Goal: Task Accomplishment & Management: Manage account settings

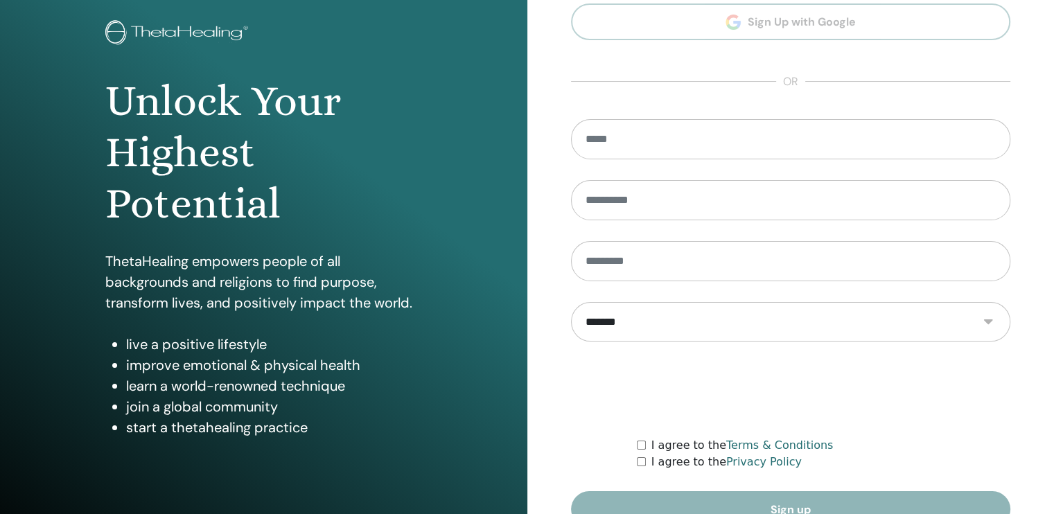
scroll to position [150, 0]
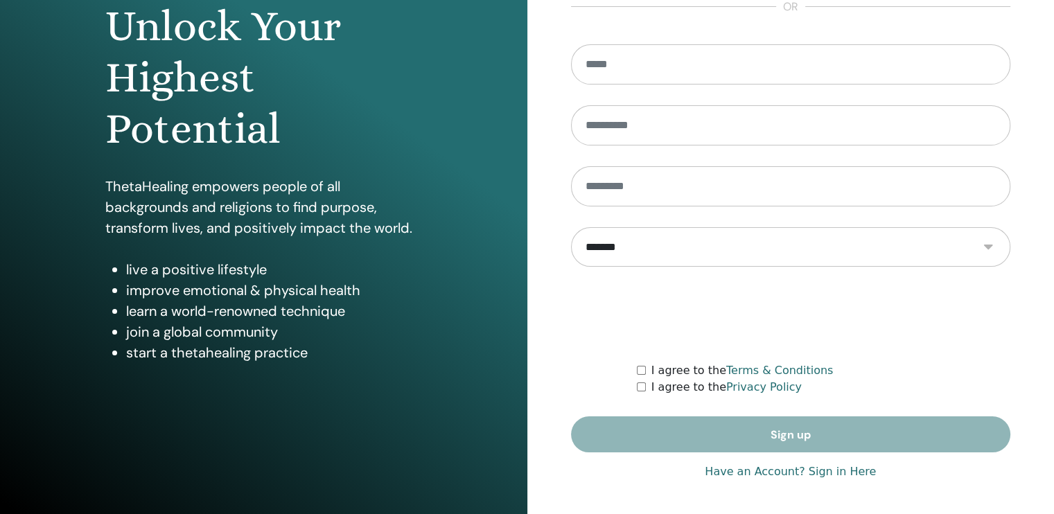
type input "**********"
click at [774, 467] on link "Have an Account? Sign in Here" at bounding box center [789, 471] width 171 height 17
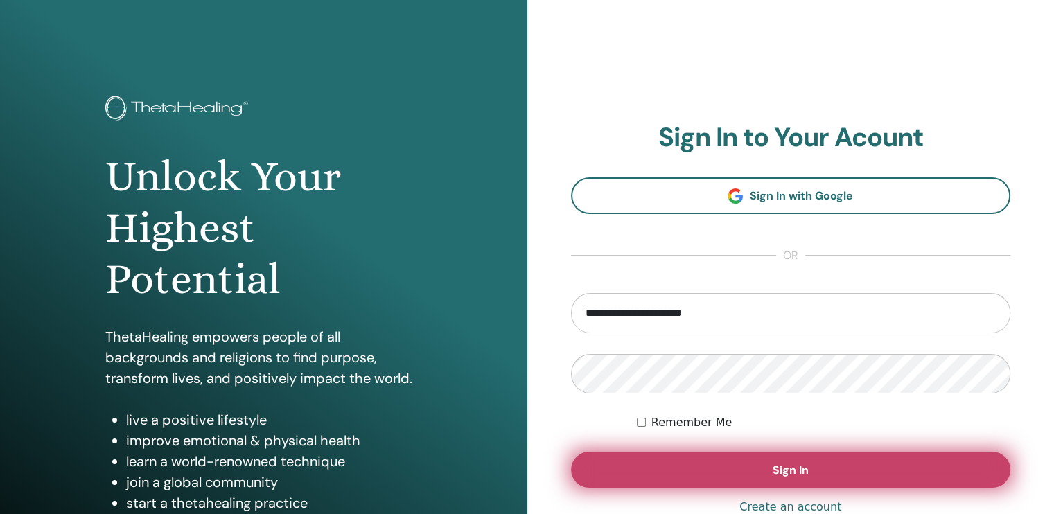
click at [771, 462] on button "Sign In" at bounding box center [791, 470] width 440 height 36
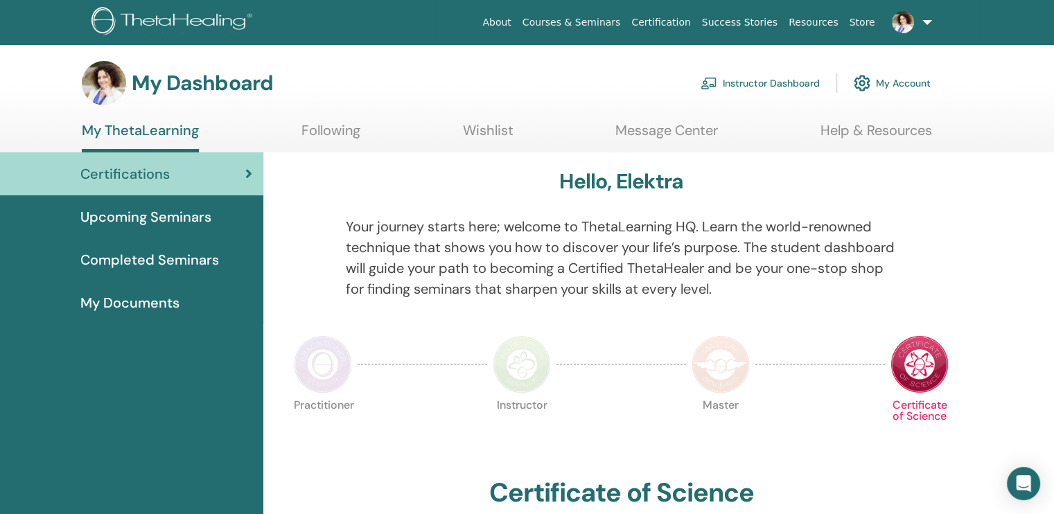
click at [736, 82] on link "Instructor Dashboard" at bounding box center [759, 83] width 119 height 30
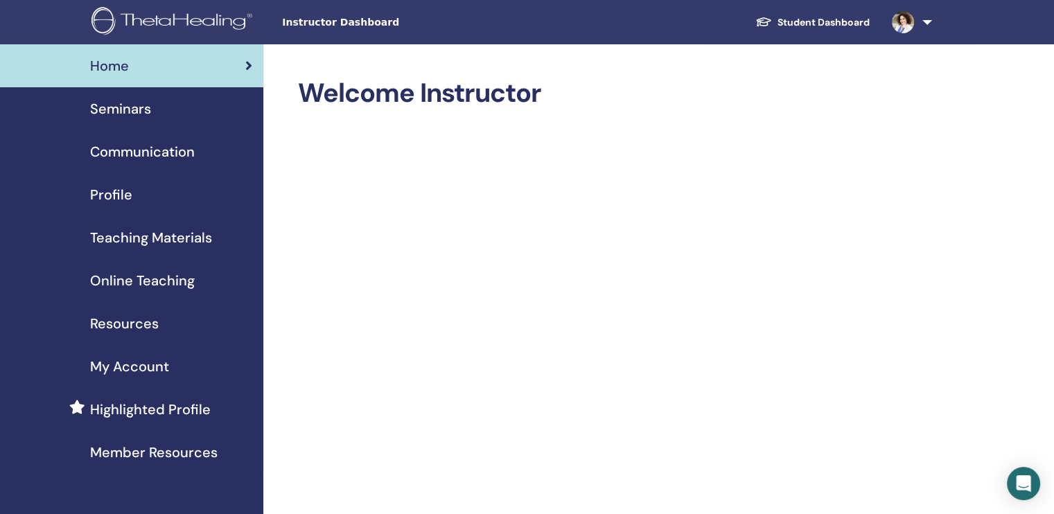
click at [147, 109] on span "Seminars" at bounding box center [120, 108] width 61 height 21
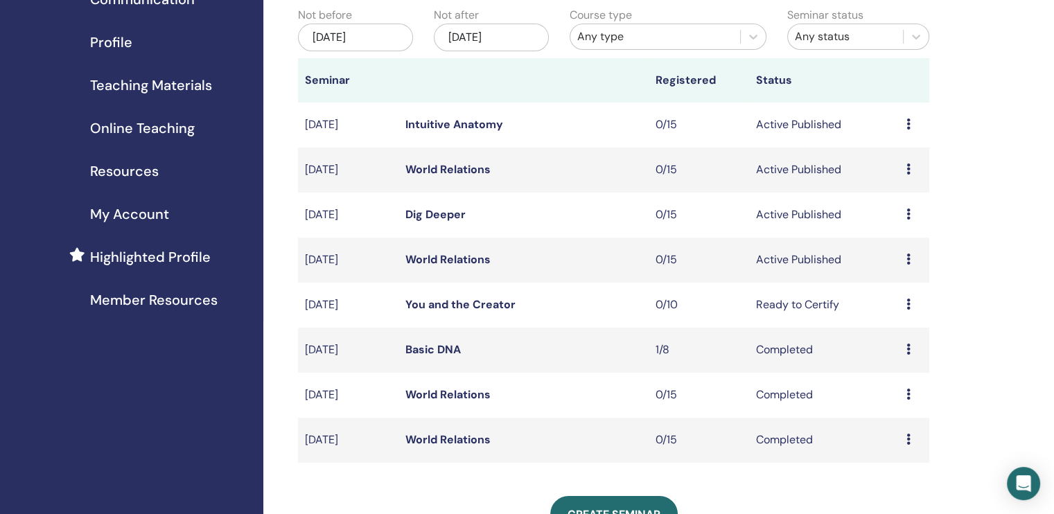
scroll to position [139, 0]
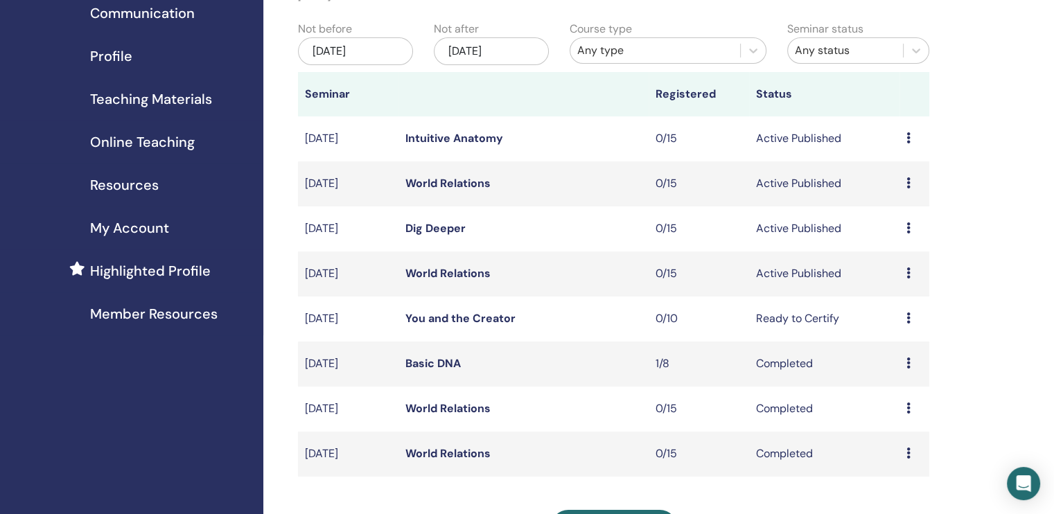
click at [438, 274] on link "World Relations" at bounding box center [447, 273] width 85 height 15
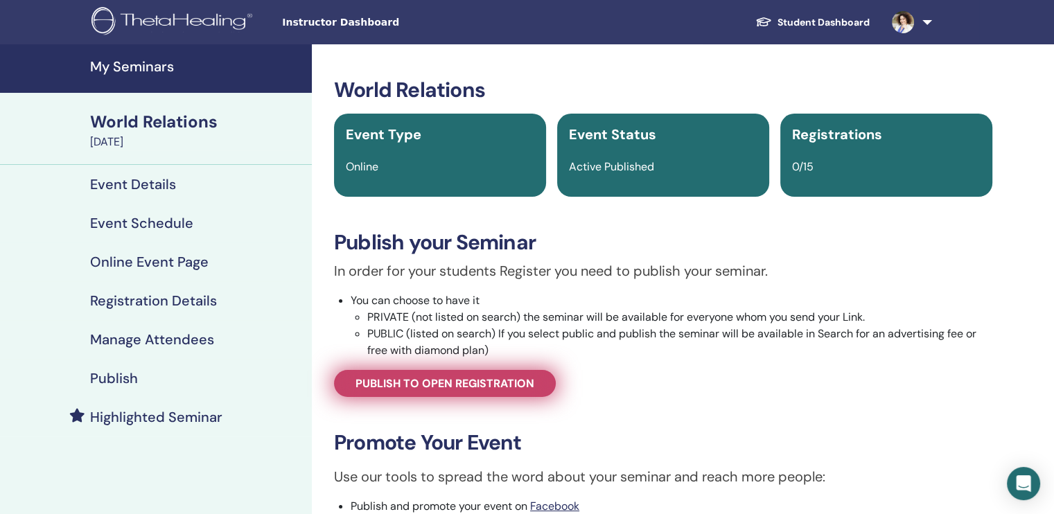
click at [496, 381] on span "Publish to open registration" at bounding box center [444, 383] width 179 height 15
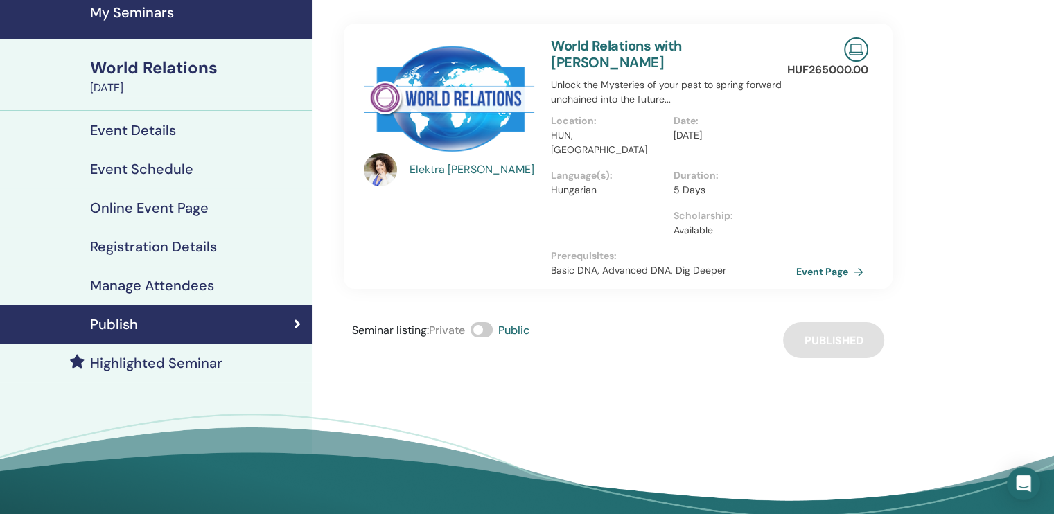
scroll to position [139, 0]
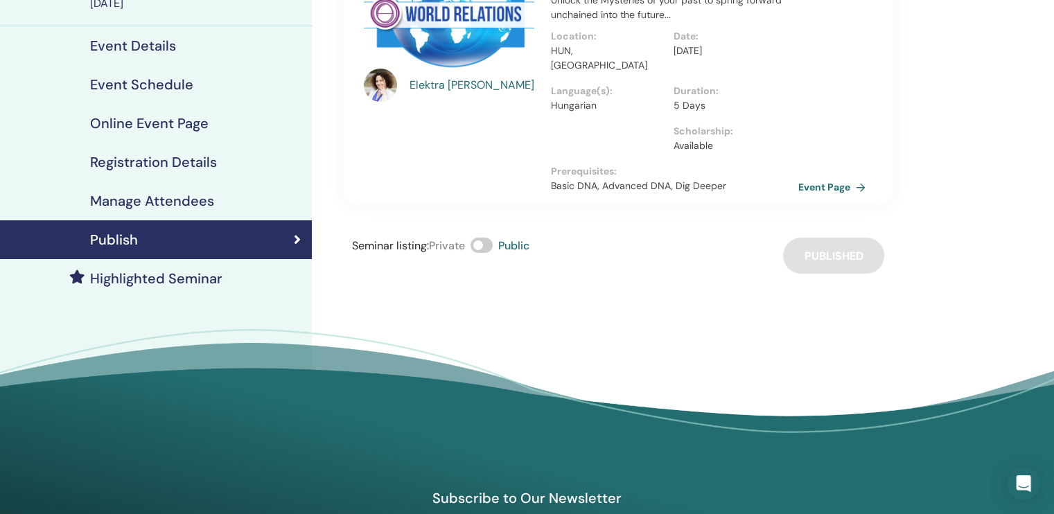
click at [822, 177] on link "Event Page" at bounding box center [834, 187] width 73 height 21
click at [811, 177] on link "Event Page" at bounding box center [834, 187] width 73 height 21
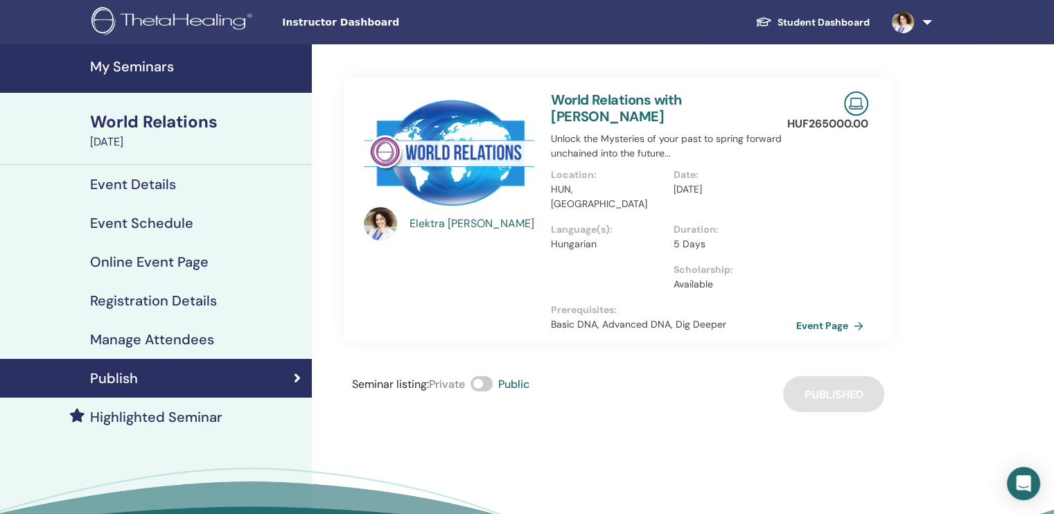
click at [134, 216] on h4 "Event Schedule" at bounding box center [141, 223] width 103 height 17
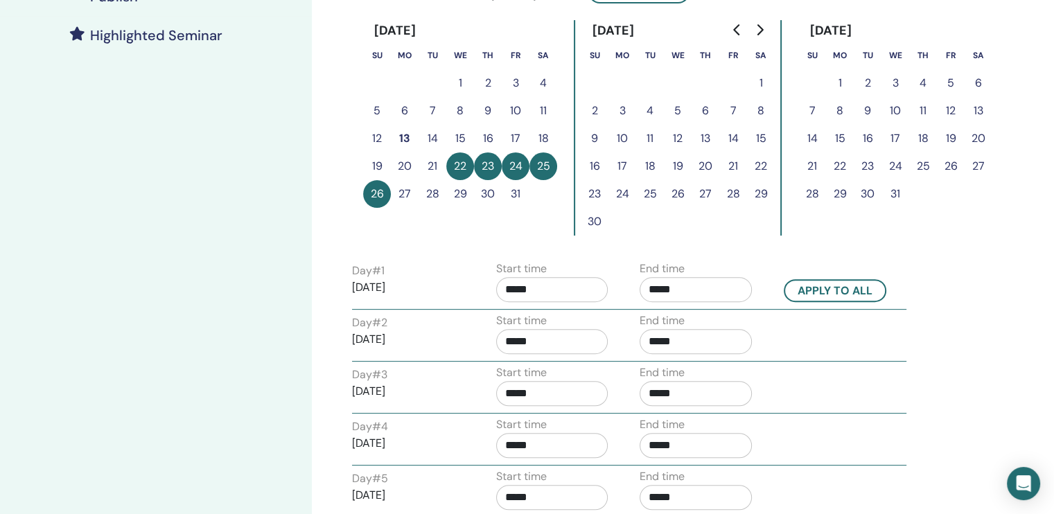
scroll to position [416, 0]
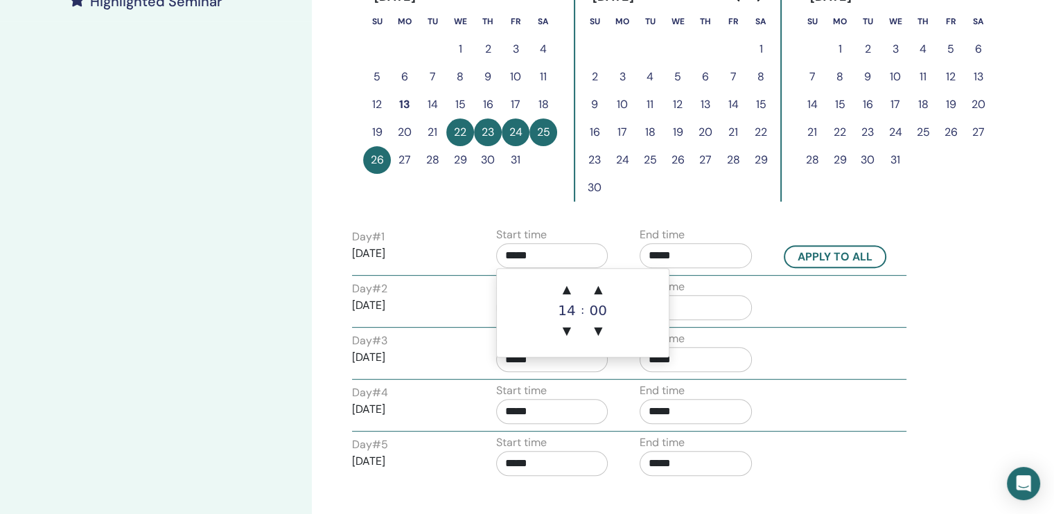
drag, startPoint x: 529, startPoint y: 257, endPoint x: 499, endPoint y: 258, distance: 30.5
click at [499, 258] on input "*****" at bounding box center [552, 255] width 112 height 25
click at [562, 291] on span "▲" at bounding box center [567, 290] width 28 height 28
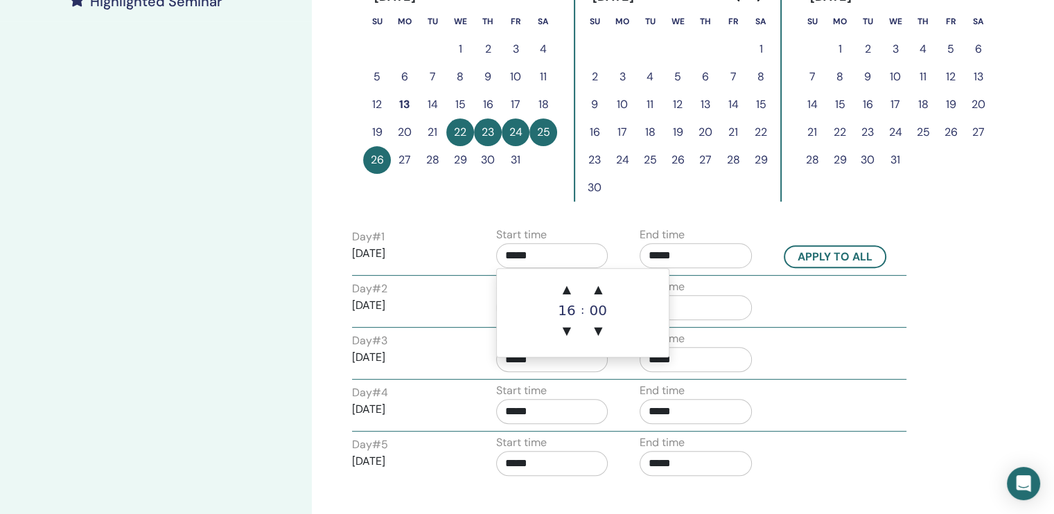
drag, startPoint x: 567, startPoint y: 321, endPoint x: 584, endPoint y: 308, distance: 21.8
click at [568, 320] on span "▼" at bounding box center [567, 331] width 28 height 28
click at [603, 292] on span "▲" at bounding box center [598, 290] width 28 height 28
click at [602, 292] on span "▲" at bounding box center [598, 290] width 28 height 28
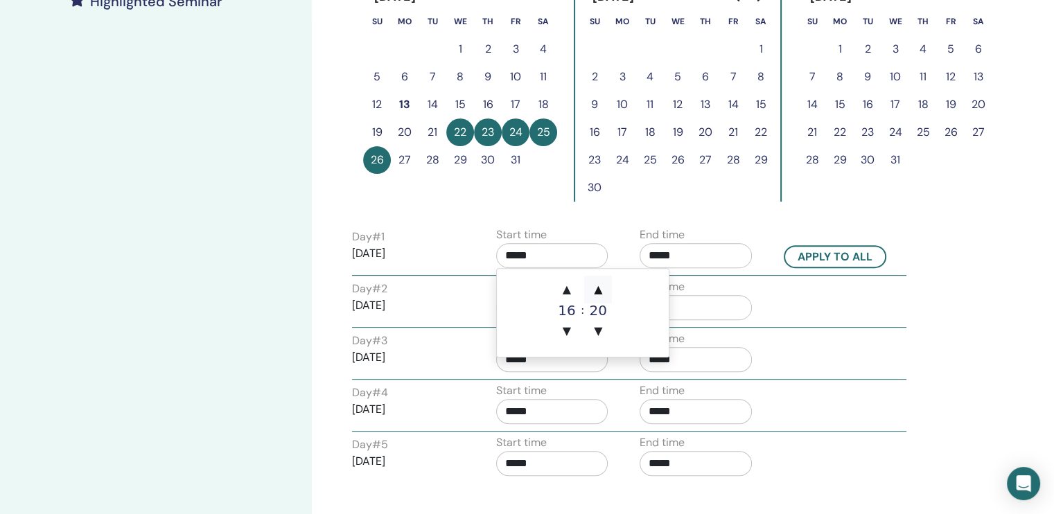
click at [601, 292] on span "▲" at bounding box center [598, 290] width 28 height 28
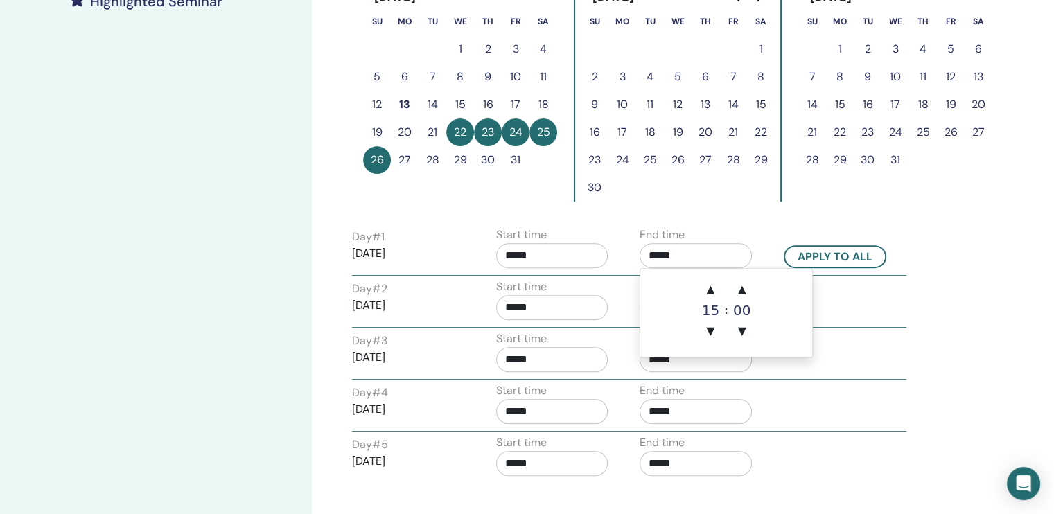
click at [684, 262] on input "*****" at bounding box center [695, 255] width 112 height 25
click at [710, 293] on span "▲" at bounding box center [710, 290] width 28 height 28
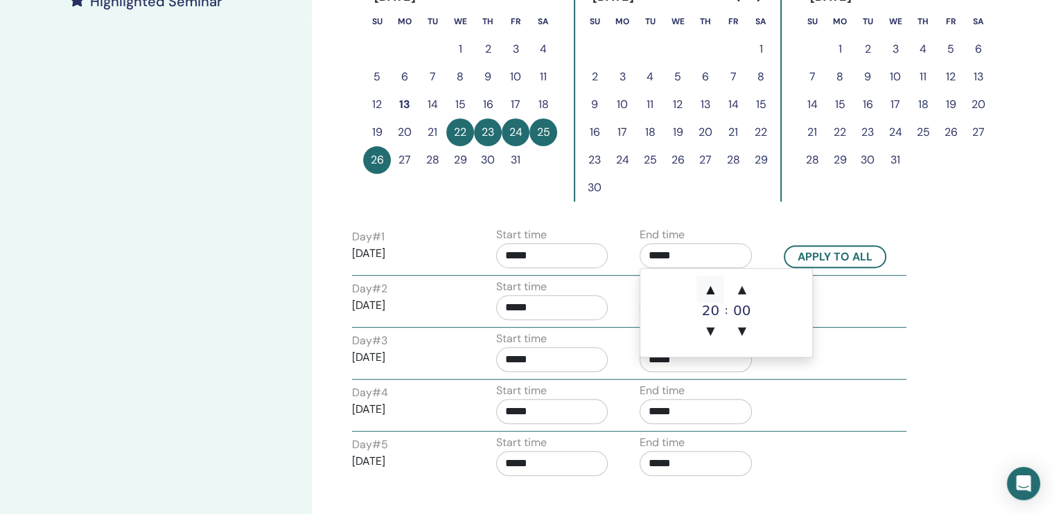
click at [710, 293] on span "▲" at bounding box center [710, 290] width 28 height 28
type input "*****"
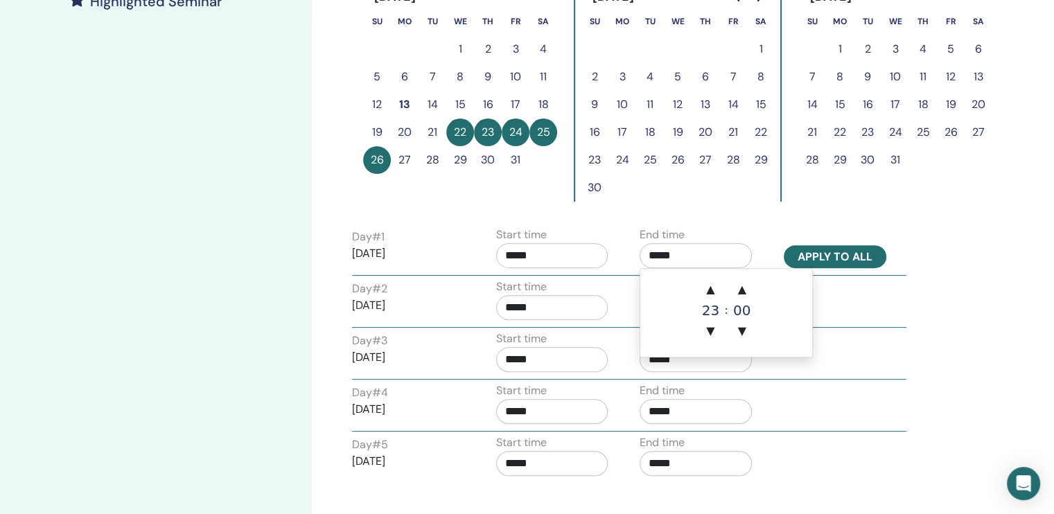
click at [842, 258] on button "Apply to all" at bounding box center [834, 256] width 103 height 23
type input "*****"
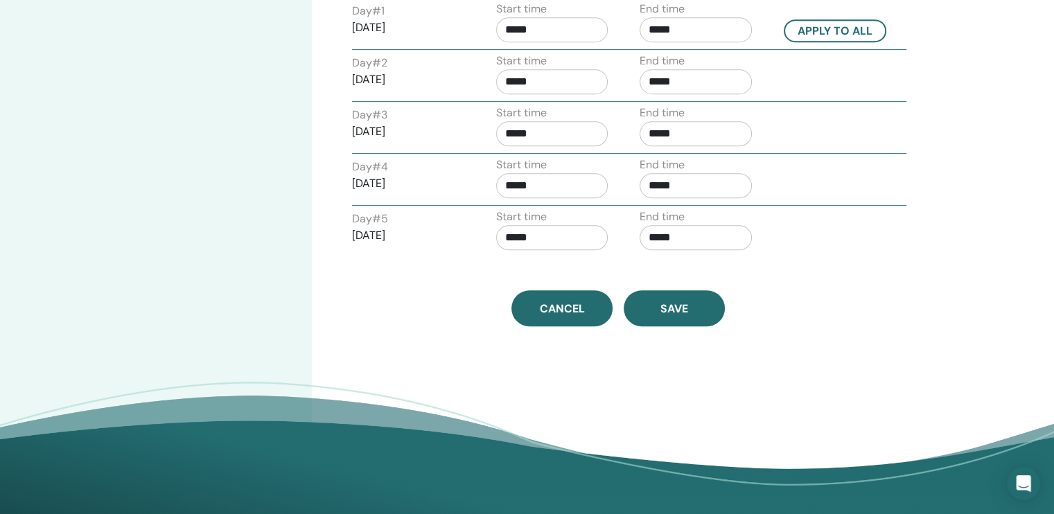
scroll to position [693, 0]
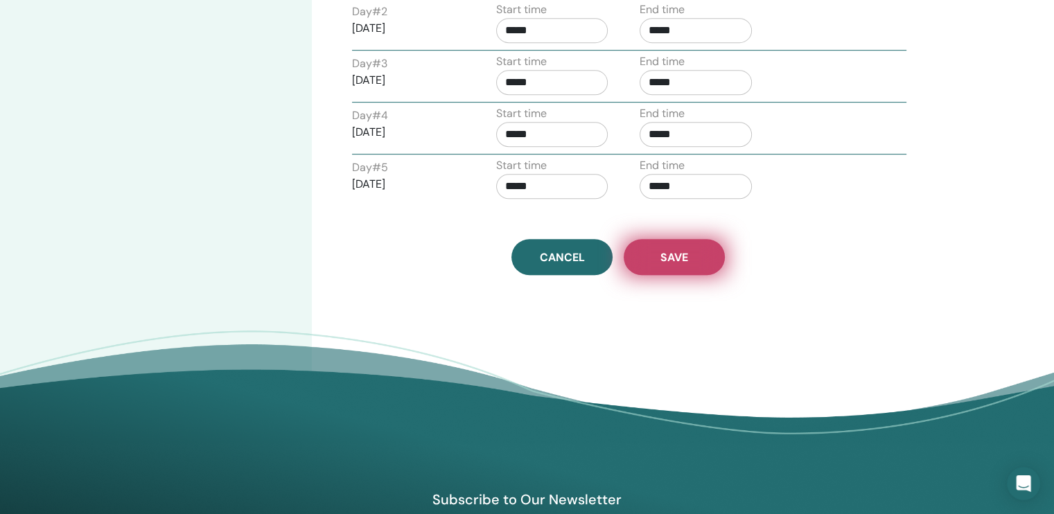
click at [663, 250] on span "Save" at bounding box center [674, 257] width 28 height 15
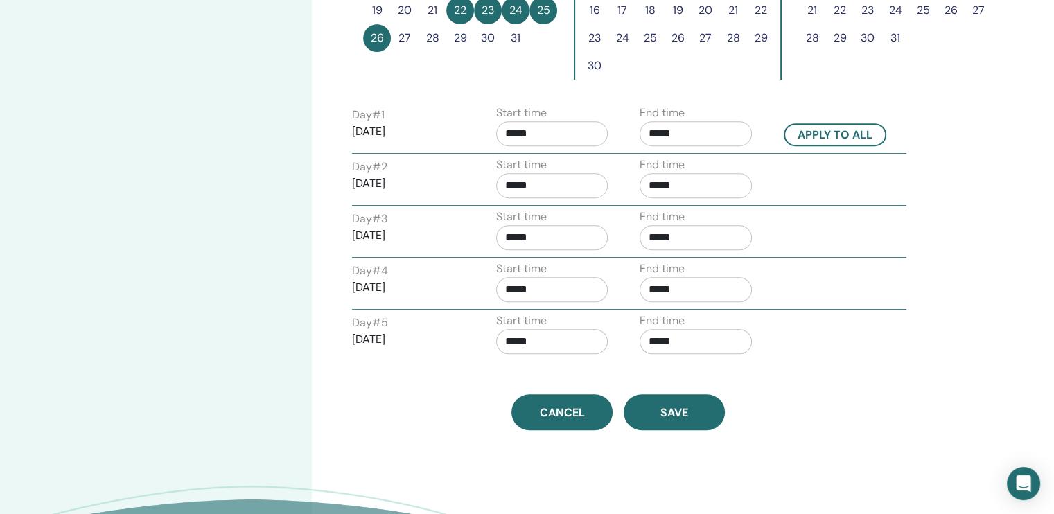
scroll to position [260, 0]
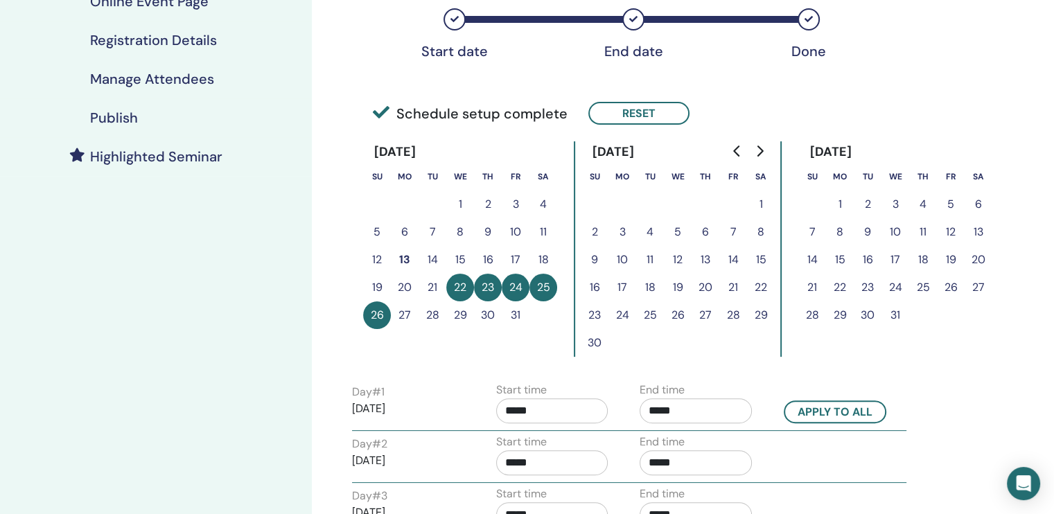
click at [140, 118] on div "Publish" at bounding box center [156, 117] width 290 height 17
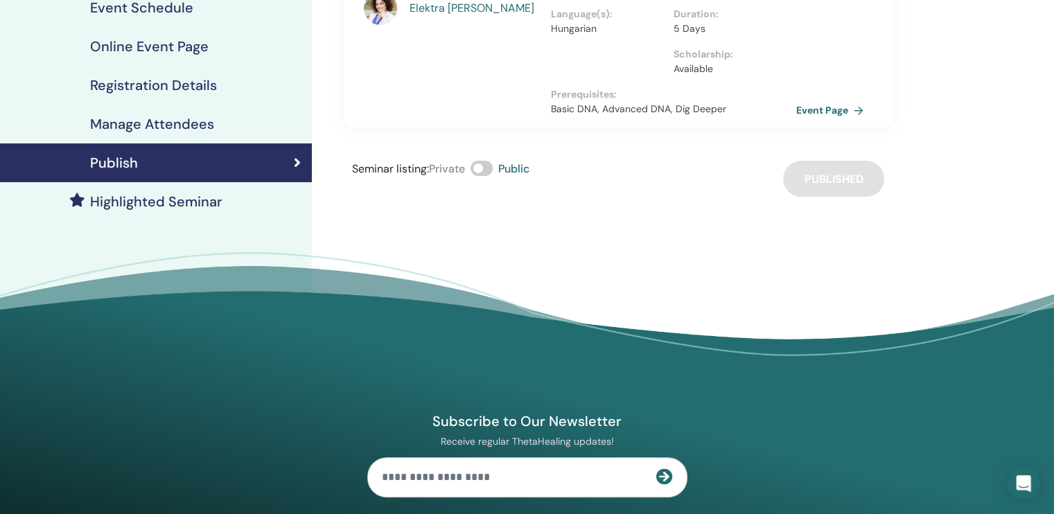
scroll to position [191, 0]
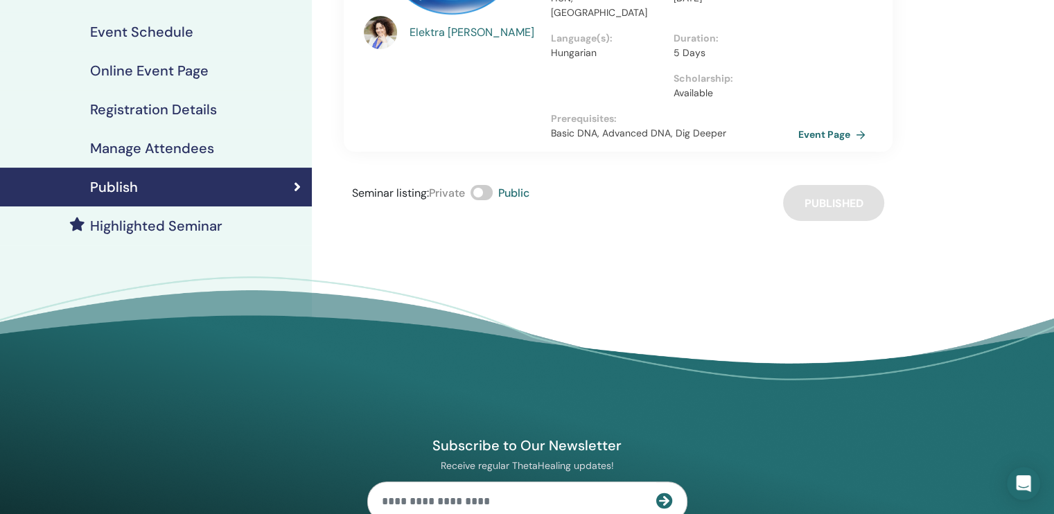
click at [822, 124] on link "Event Page" at bounding box center [834, 134] width 73 height 21
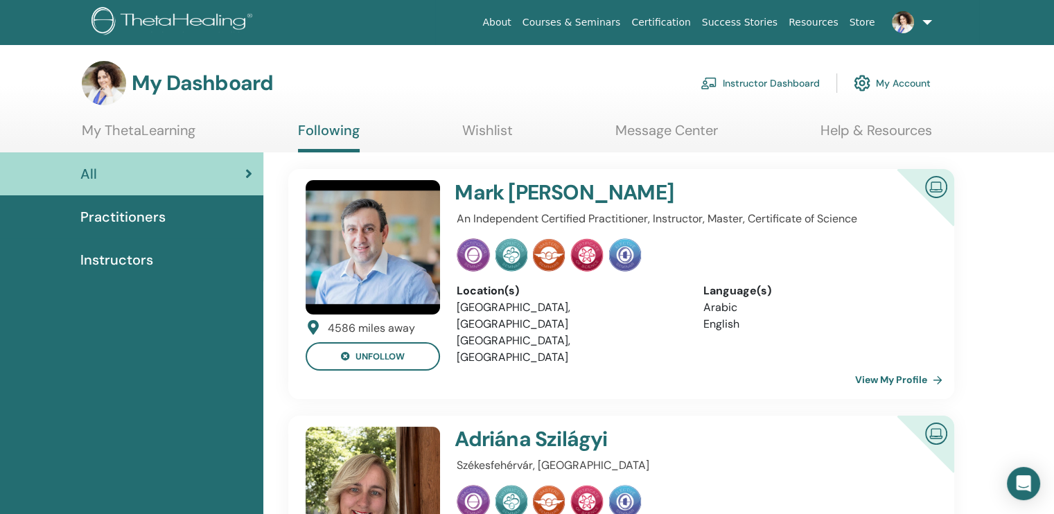
click at [128, 127] on link "My ThetaLearning" at bounding box center [139, 135] width 114 height 27
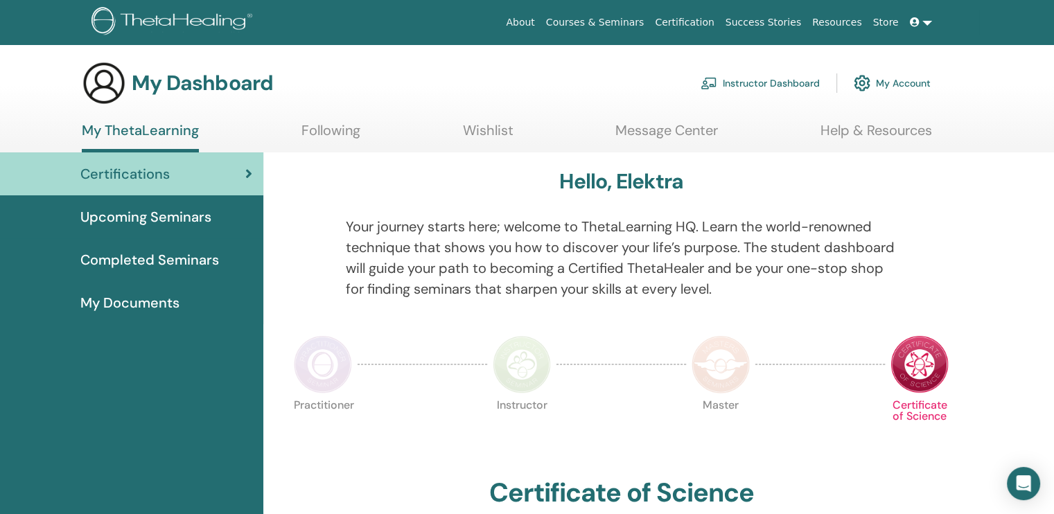
click at [727, 84] on link "Instructor Dashboard" at bounding box center [759, 83] width 119 height 30
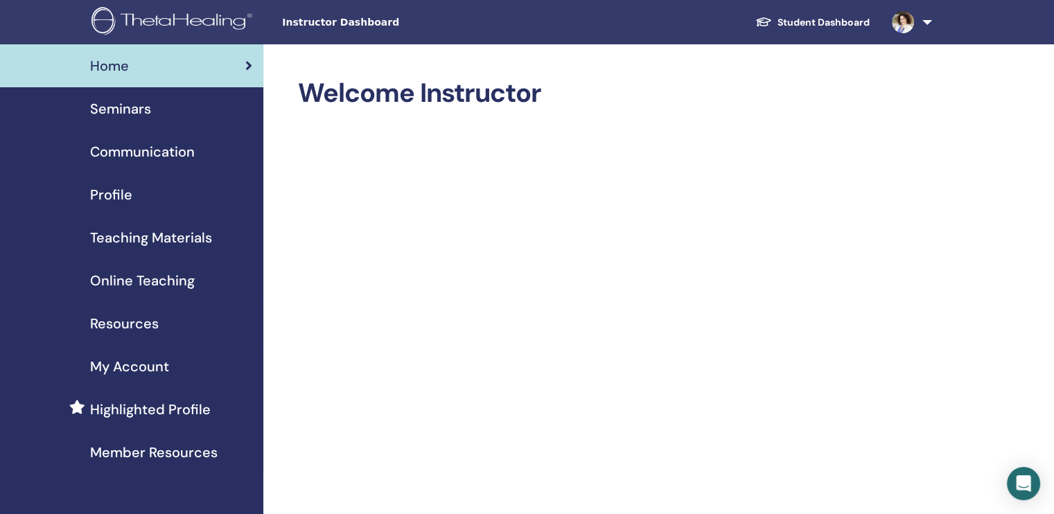
click at [112, 109] on span "Seminars" at bounding box center [120, 108] width 61 height 21
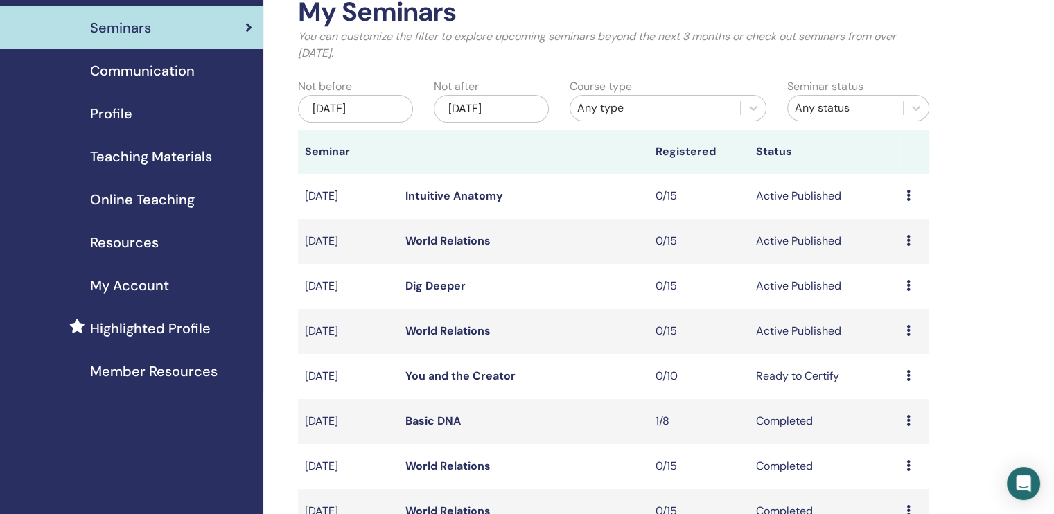
scroll to position [69, 0]
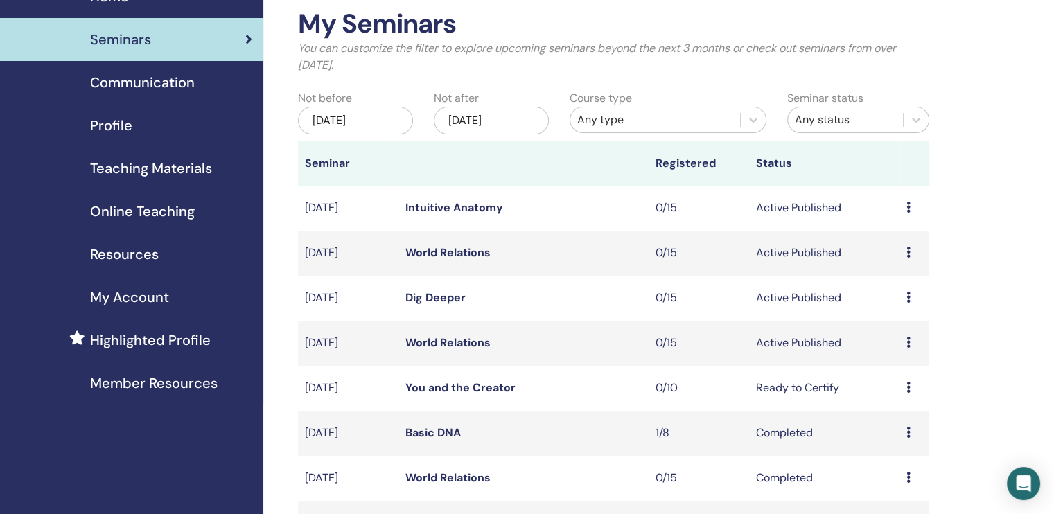
click at [477, 341] on link "World Relations" at bounding box center [447, 342] width 85 height 15
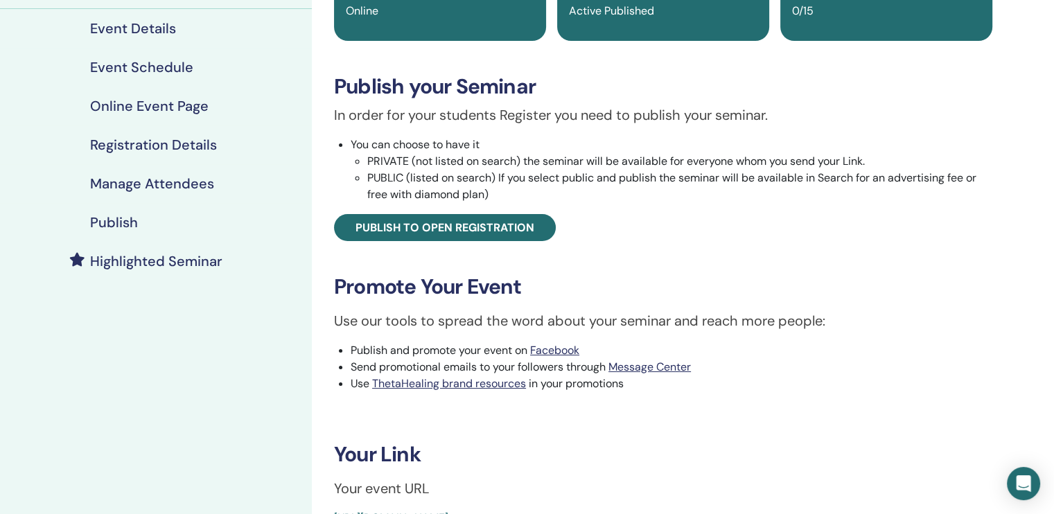
scroll to position [69, 0]
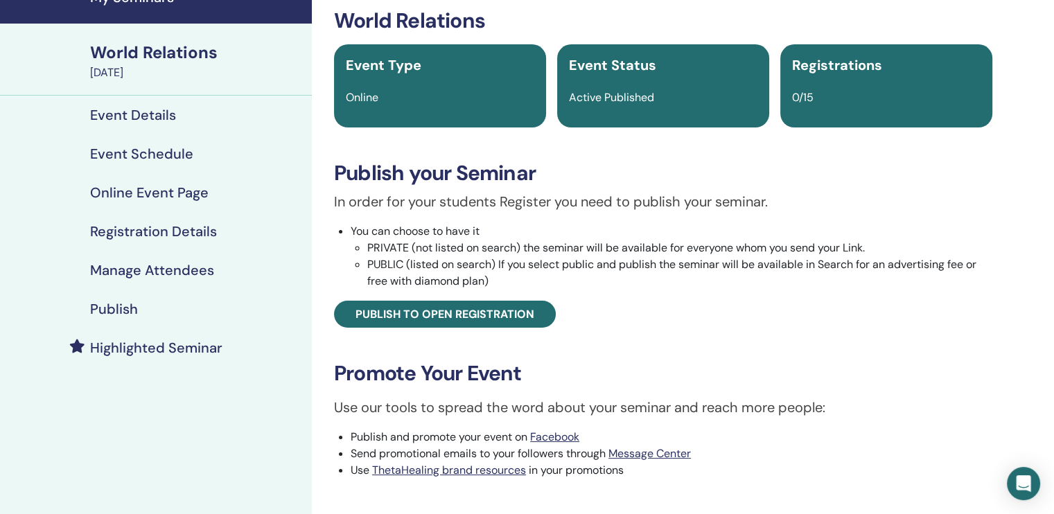
click at [177, 152] on h4 "Event Schedule" at bounding box center [141, 153] width 103 height 17
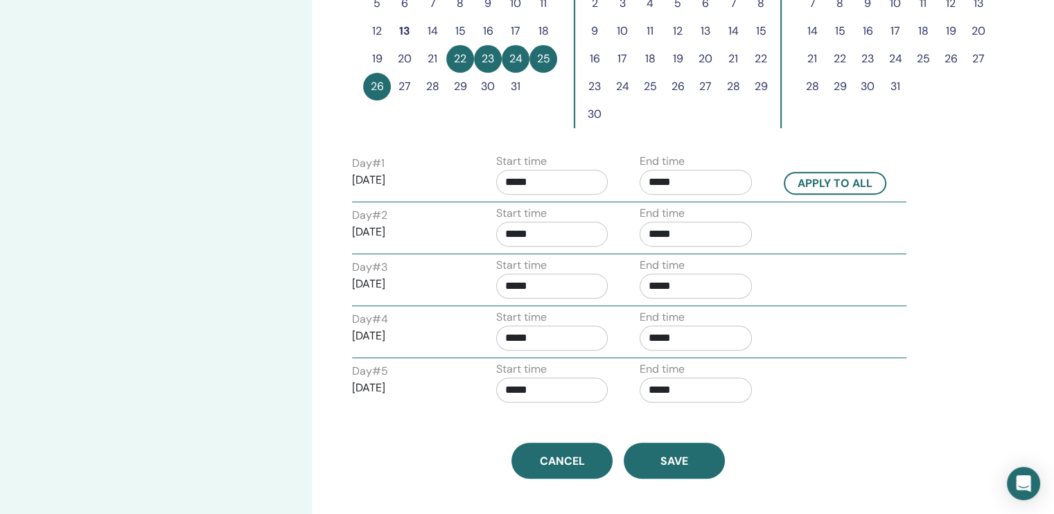
scroll to position [416, 0]
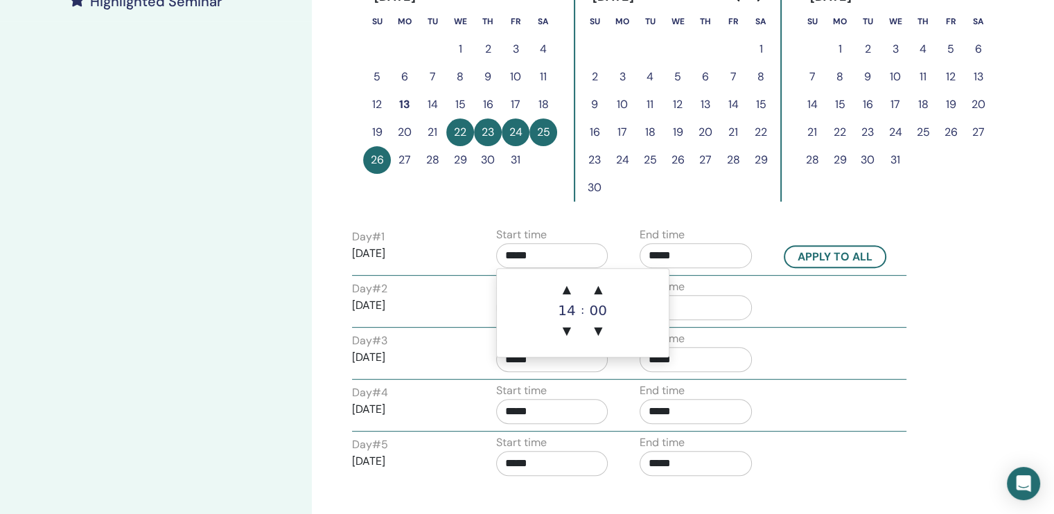
click at [531, 259] on input "*****" at bounding box center [552, 255] width 112 height 25
click at [569, 292] on span "▲" at bounding box center [567, 290] width 28 height 28
click at [569, 291] on span "▲" at bounding box center [567, 290] width 28 height 28
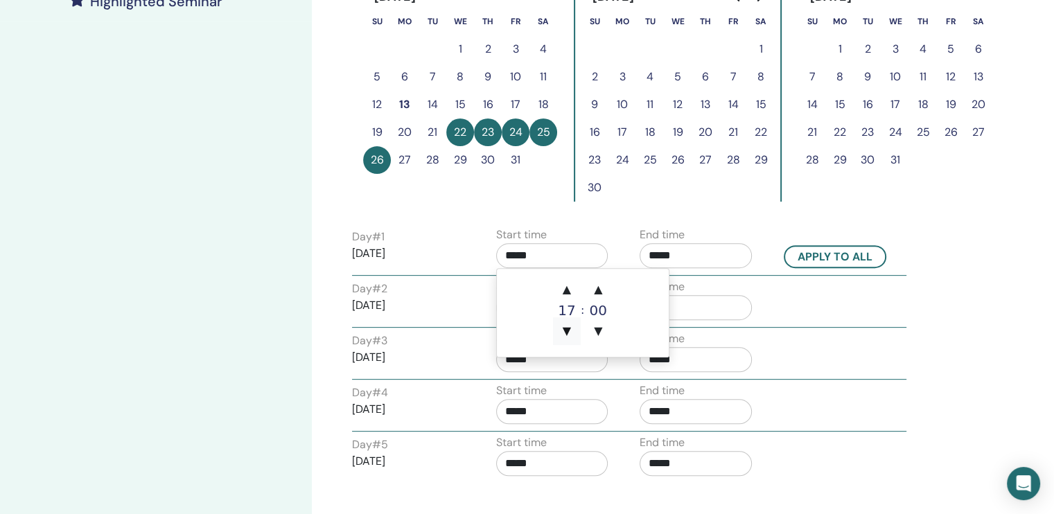
click at [566, 324] on span "▼" at bounding box center [567, 331] width 28 height 28
click at [592, 287] on span "▲" at bounding box center [598, 290] width 28 height 28
click at [593, 287] on span "▲" at bounding box center [598, 290] width 28 height 28
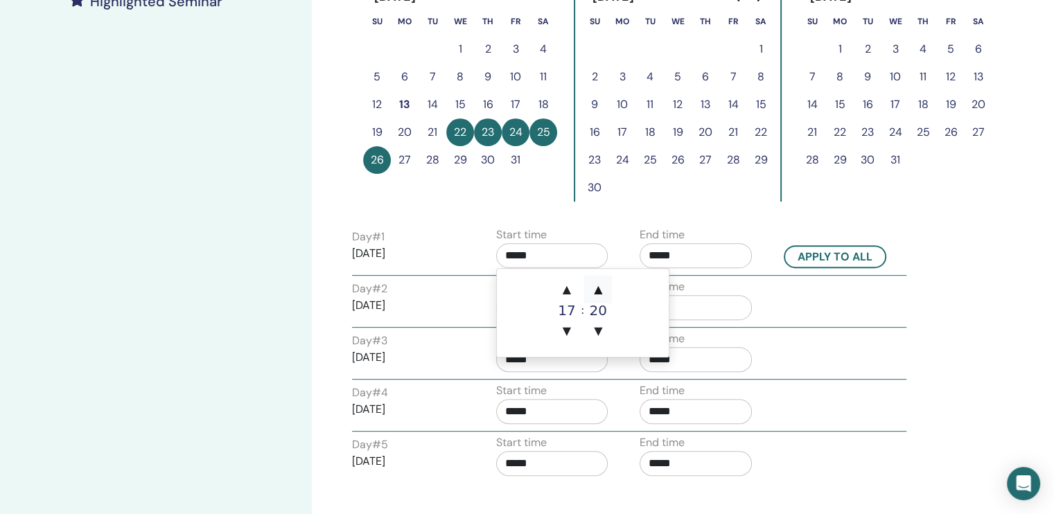
click at [593, 287] on span "▲" at bounding box center [598, 290] width 28 height 28
type input "*****"
click at [794, 255] on button "Apply to all" at bounding box center [834, 256] width 103 height 23
type input "*****"
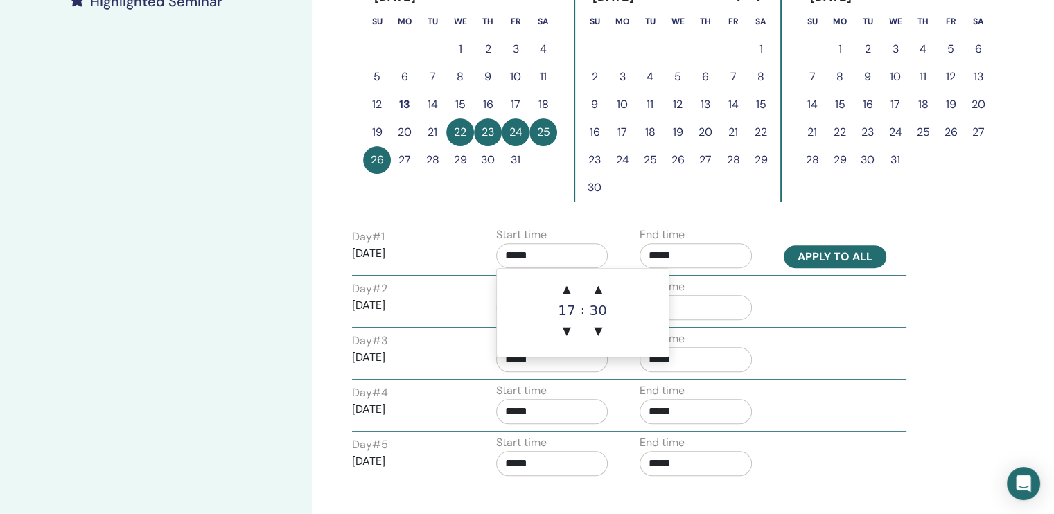
type input "*****"
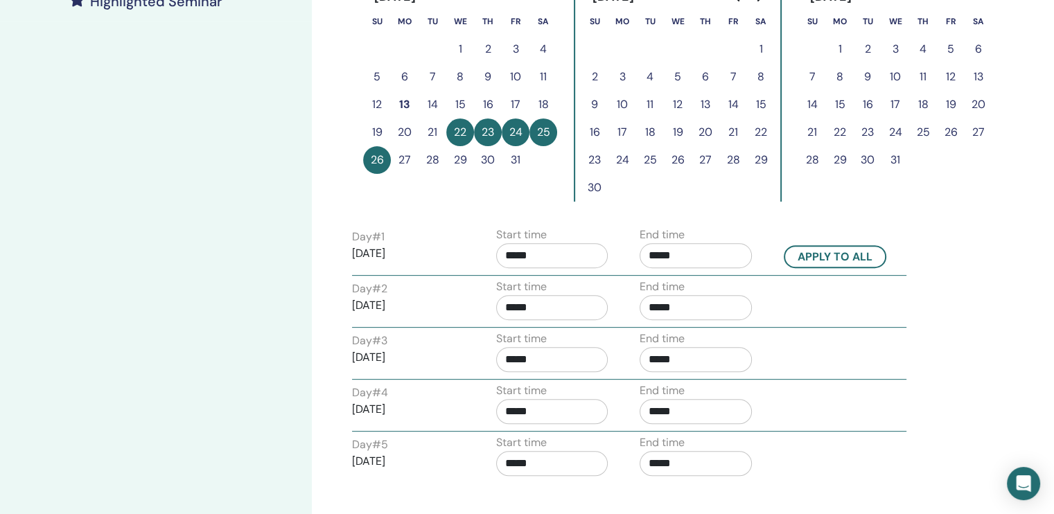
scroll to position [554, 0]
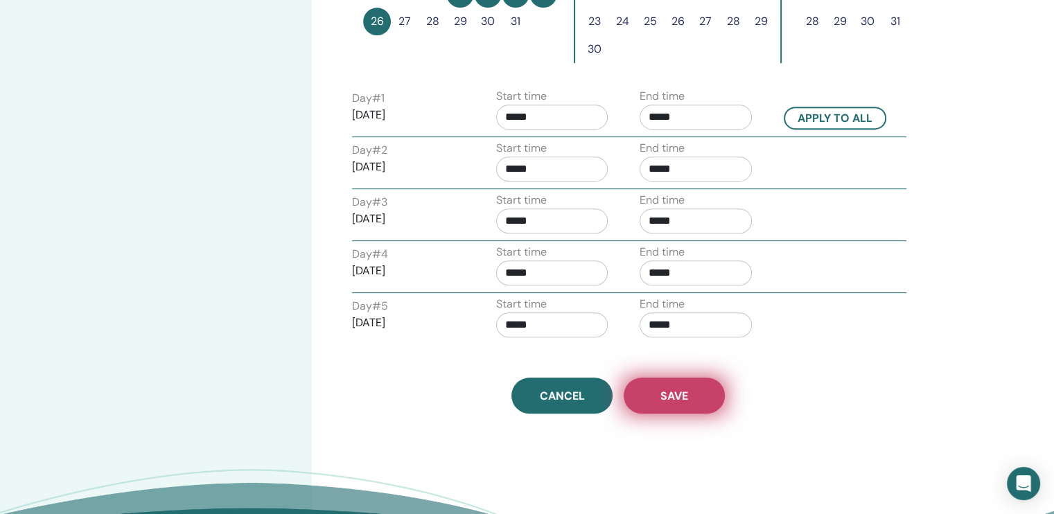
click at [664, 389] on span "Save" at bounding box center [674, 396] width 28 height 15
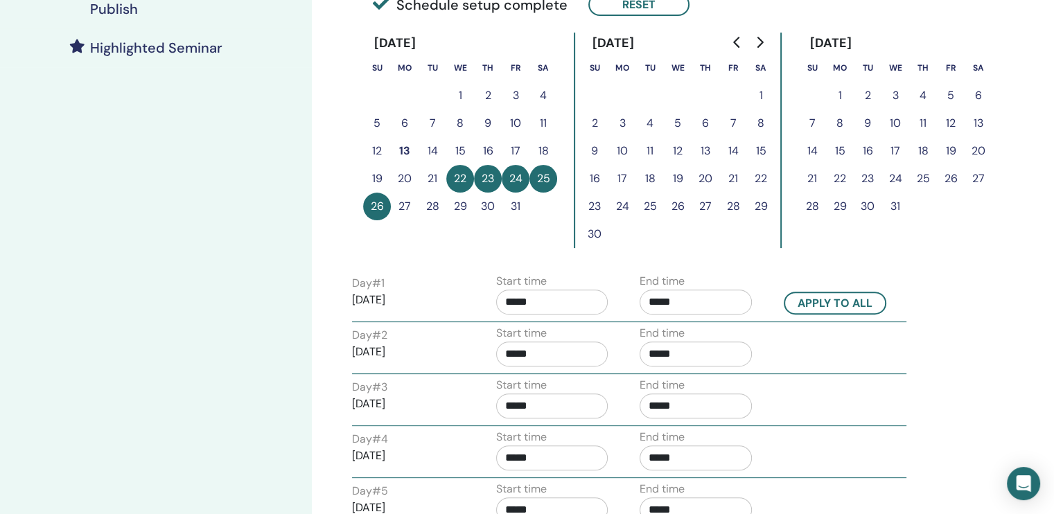
scroll to position [485, 0]
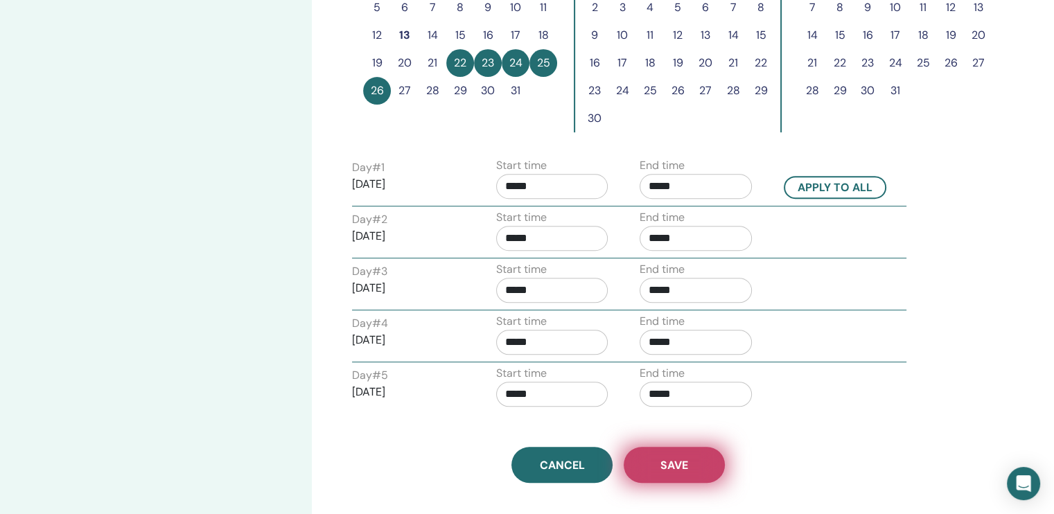
click at [671, 458] on span "Save" at bounding box center [674, 465] width 28 height 15
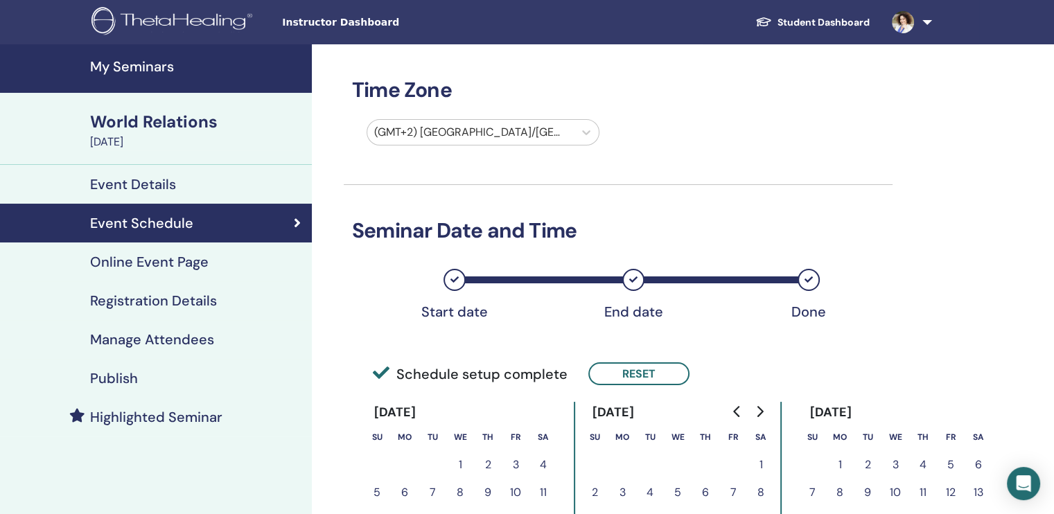
click at [190, 187] on div "Event Details" at bounding box center [156, 184] width 290 height 17
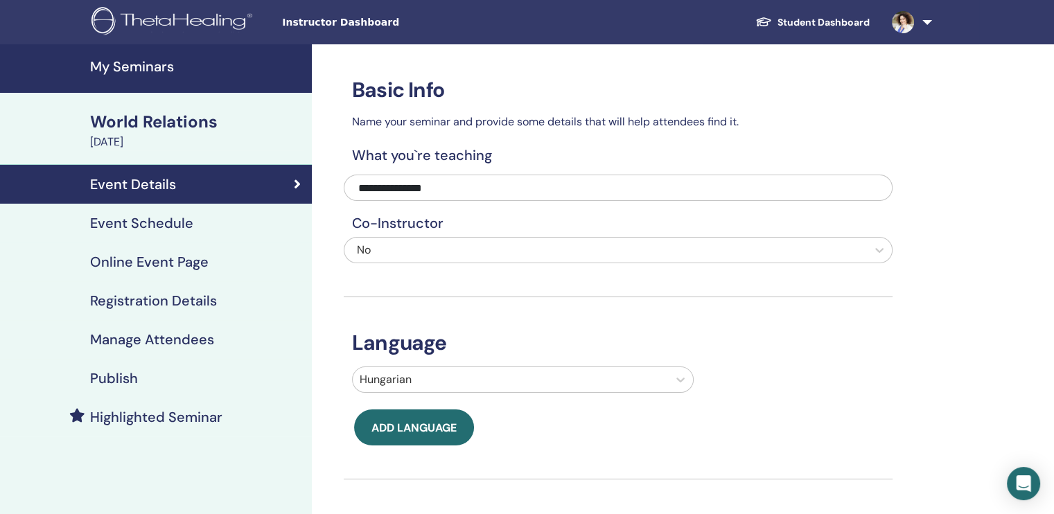
click at [163, 118] on div "World Relations" at bounding box center [196, 122] width 213 height 24
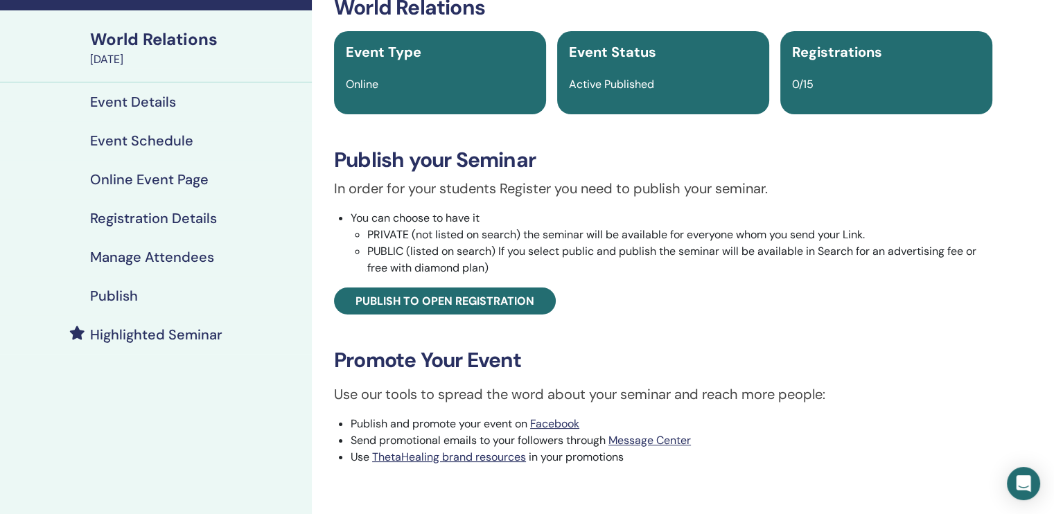
scroll to position [208, 0]
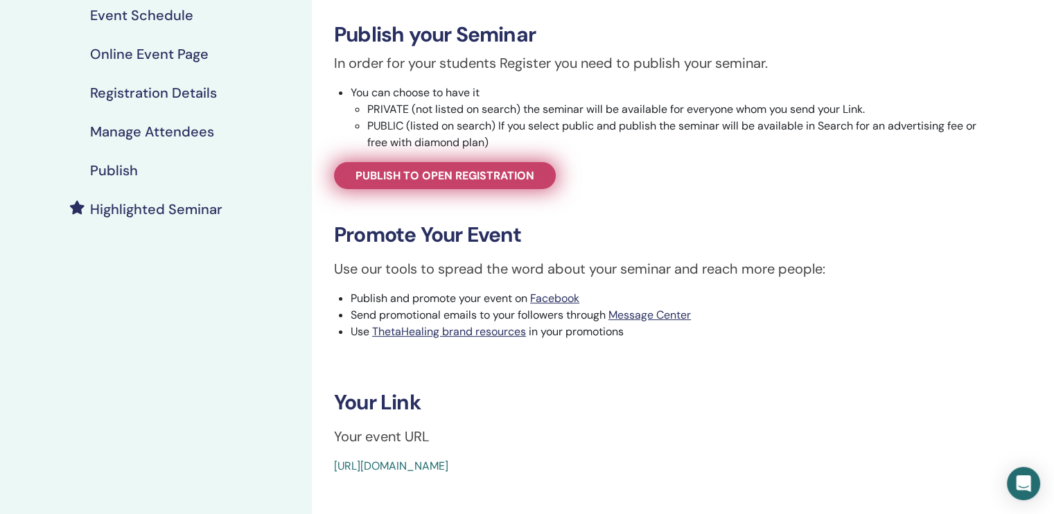
click at [419, 181] on span "Publish to open registration" at bounding box center [444, 175] width 179 height 15
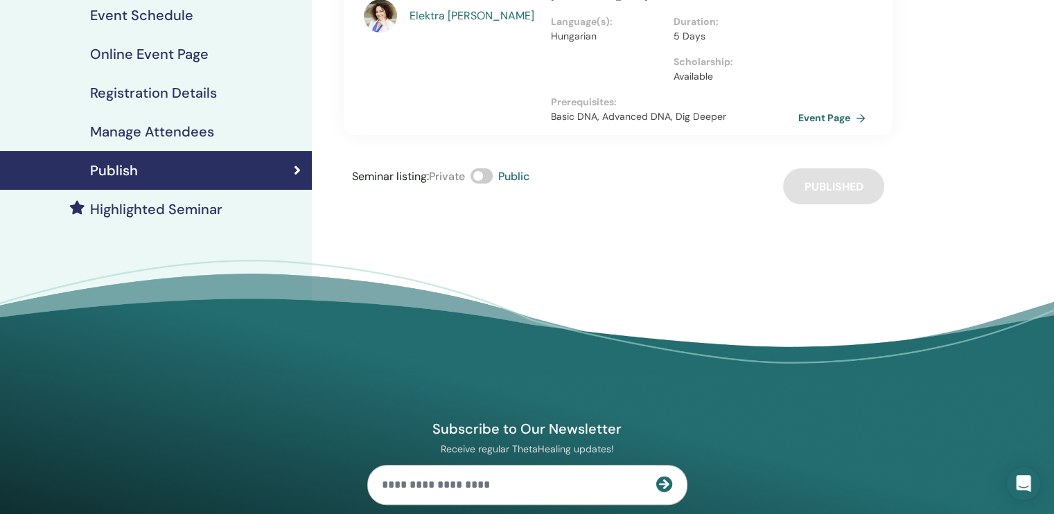
click at [836, 107] on link "Event Page" at bounding box center [834, 117] width 73 height 21
